Goal: Task Accomplishment & Management: Complete application form

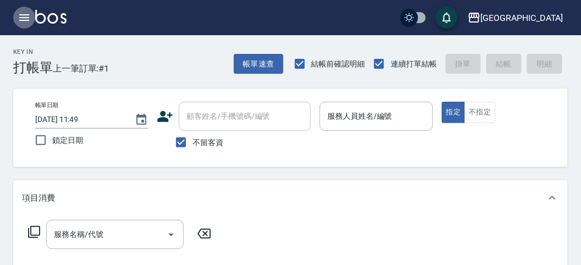
click at [29, 17] on icon "button" at bounding box center [24, 17] width 13 height 13
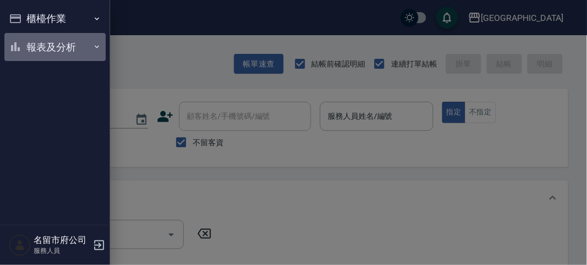
click at [51, 44] on button "報表及分析" at bounding box center [54, 47] width 101 height 29
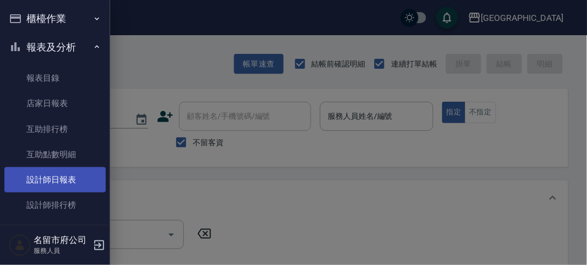
click at [58, 177] on link "設計師日報表" at bounding box center [54, 179] width 101 height 25
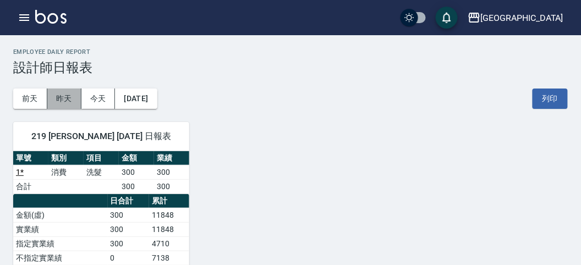
click at [58, 98] on button "昨天" at bounding box center [64, 99] width 34 height 20
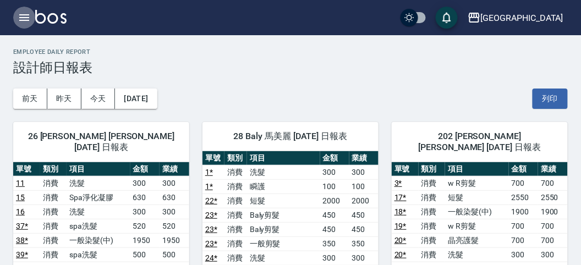
click at [25, 16] on icon "button" at bounding box center [24, 17] width 13 height 13
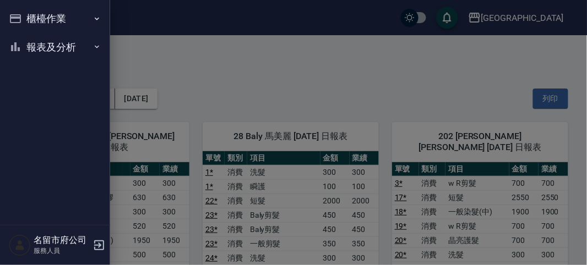
click at [45, 17] on button "櫃檯作業" at bounding box center [54, 18] width 101 height 29
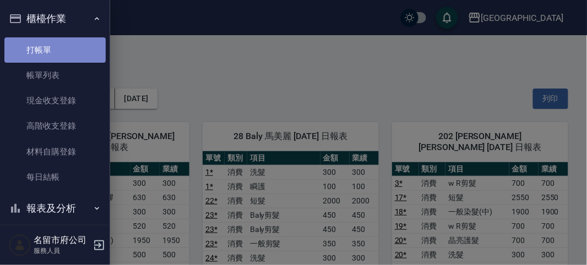
click at [62, 44] on link "打帳單" at bounding box center [54, 49] width 101 height 25
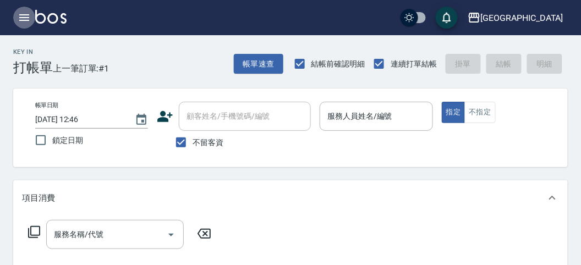
click at [26, 16] on icon "button" at bounding box center [24, 17] width 13 height 13
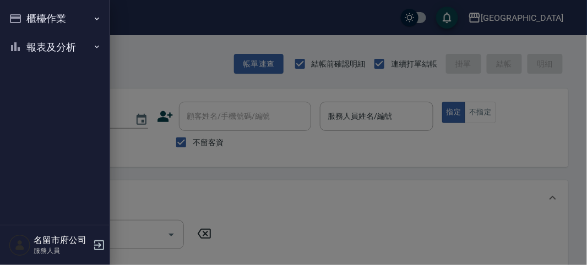
click at [25, 43] on button "報表及分析" at bounding box center [54, 47] width 101 height 29
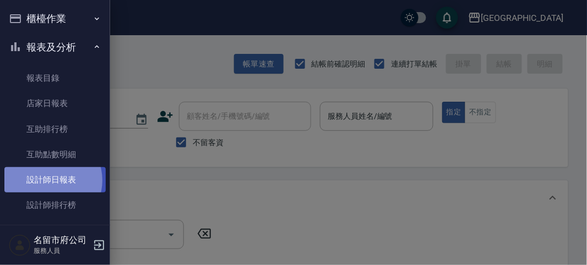
click at [49, 181] on link "設計師日報表" at bounding box center [54, 179] width 101 height 25
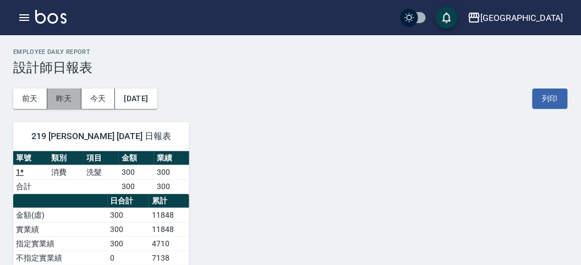
click at [72, 92] on button "昨天" at bounding box center [64, 99] width 34 height 20
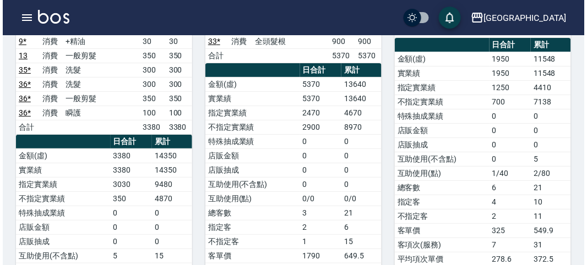
scroll to position [734, 0]
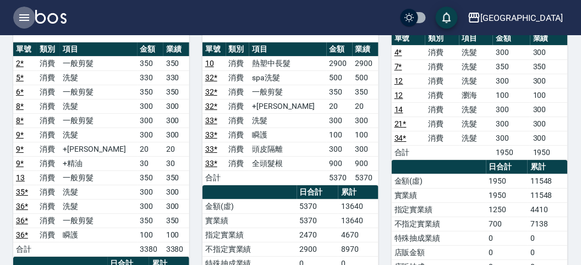
click at [24, 18] on icon "button" at bounding box center [24, 17] width 10 height 7
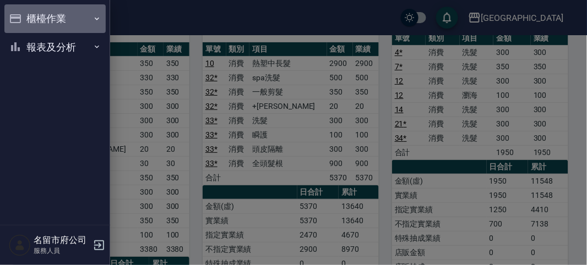
click at [24, 18] on button "櫃檯作業" at bounding box center [54, 18] width 101 height 29
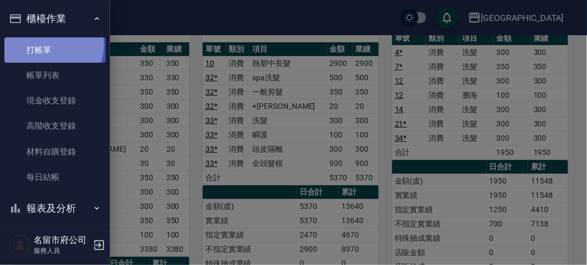
click at [47, 44] on link "打帳單" at bounding box center [54, 49] width 101 height 25
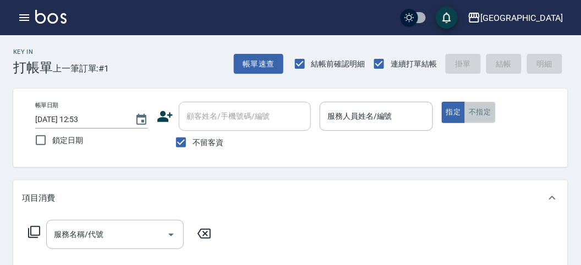
click at [472, 112] on button "不指定" at bounding box center [479, 112] width 31 height 21
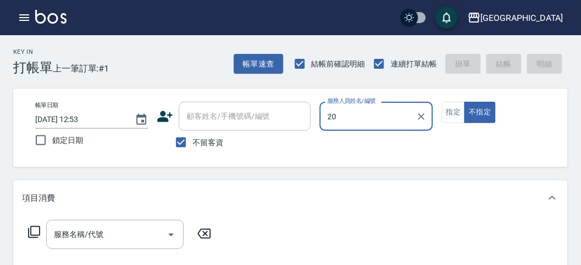
type input "20"
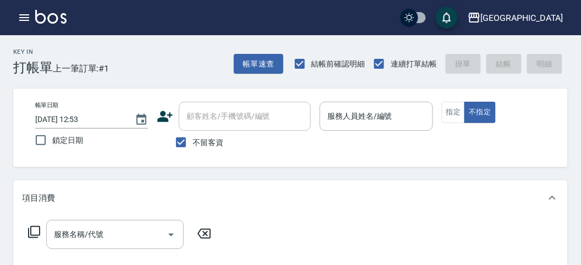
drag, startPoint x: 587, startPoint y: 190, endPoint x: 337, endPoint y: 168, distance: 250.3
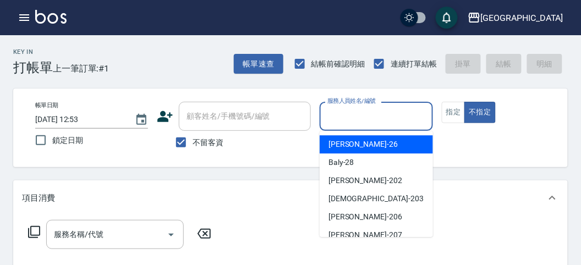
click at [412, 117] on input "服務人員姓名/編號" at bounding box center [376, 116] width 103 height 19
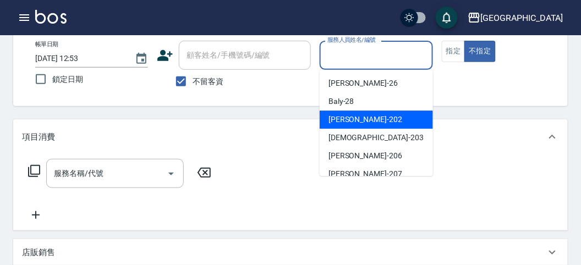
scroll to position [61, 0]
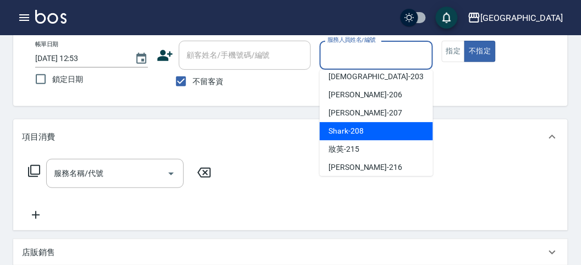
click at [375, 133] on div "Shark -208" at bounding box center [376, 131] width 113 height 18
type input "Shark-208"
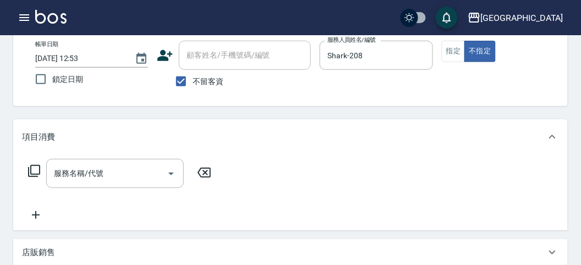
click at [36, 169] on icon at bounding box center [34, 171] width 13 height 13
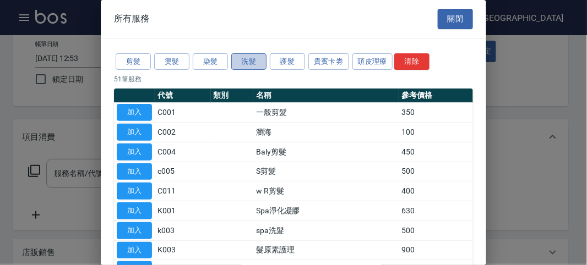
click at [240, 62] on button "洗髮" at bounding box center [248, 61] width 35 height 17
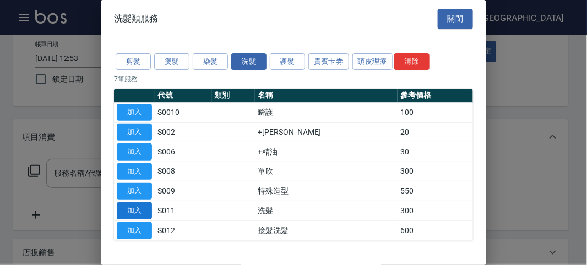
click at [139, 205] on button "加入" at bounding box center [134, 211] width 35 height 17
type input "洗髮(S011)"
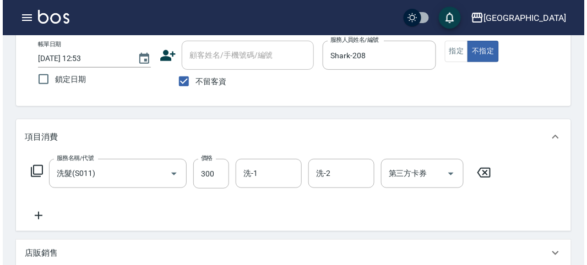
scroll to position [322, 0]
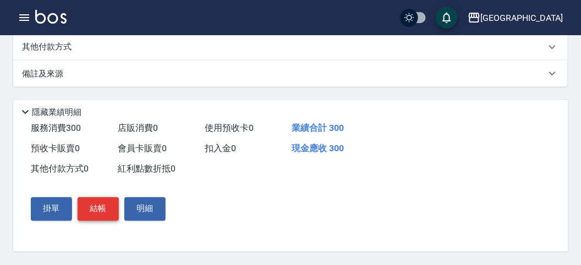
click at [96, 216] on button "結帳" at bounding box center [98, 209] width 41 height 23
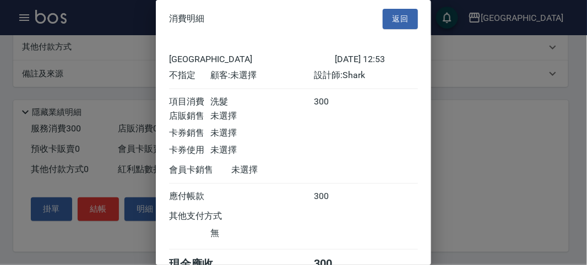
scroll to position [61, 0]
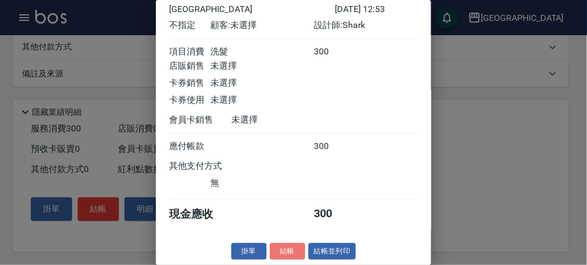
click at [284, 249] on button "結帳" at bounding box center [287, 251] width 35 height 17
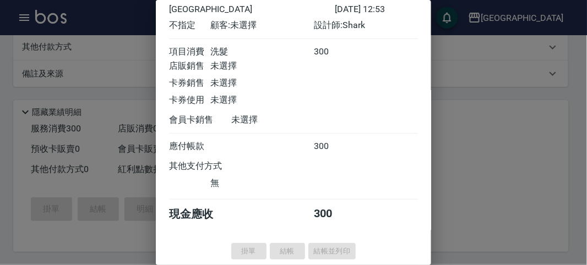
type input "[DATE] 13:11"
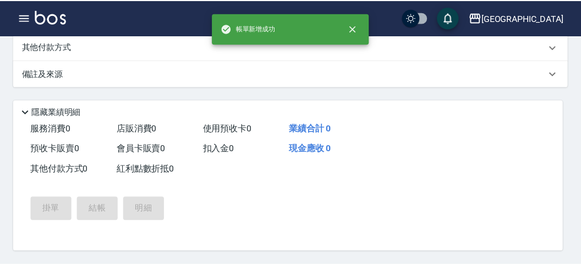
scroll to position [0, 0]
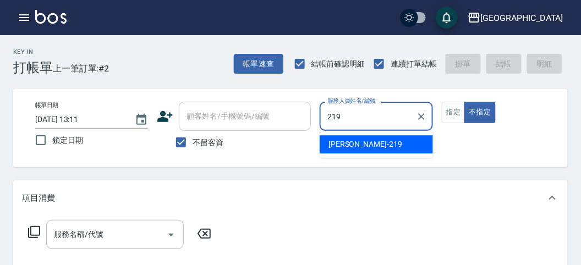
type input "[PERSON_NAME]-219"
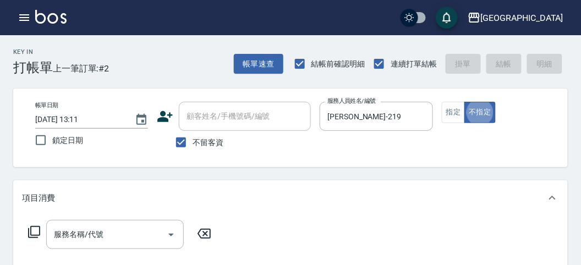
type button "false"
click at [39, 232] on icon at bounding box center [34, 232] width 13 height 13
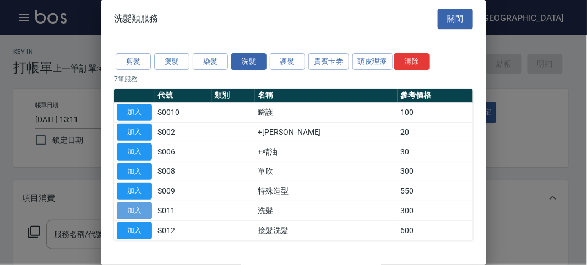
click at [145, 207] on button "加入" at bounding box center [134, 211] width 35 height 17
type input "洗髮(S011)"
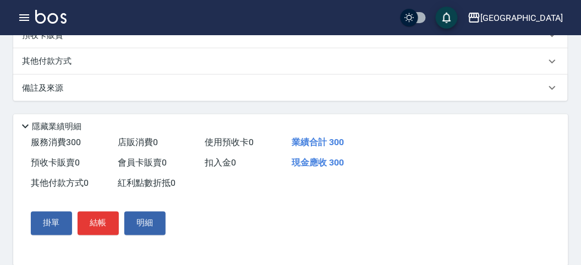
scroll to position [322, 0]
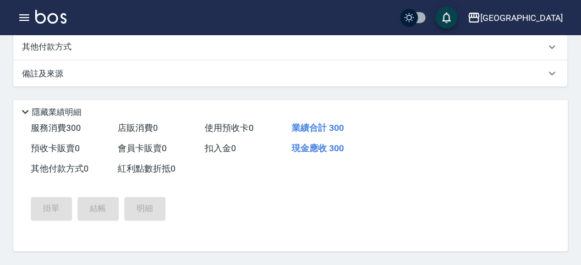
type input "[DATE] 14:32"
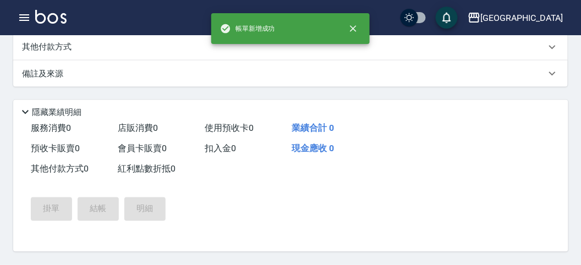
scroll to position [0, 0]
